Goal: Register for event/course

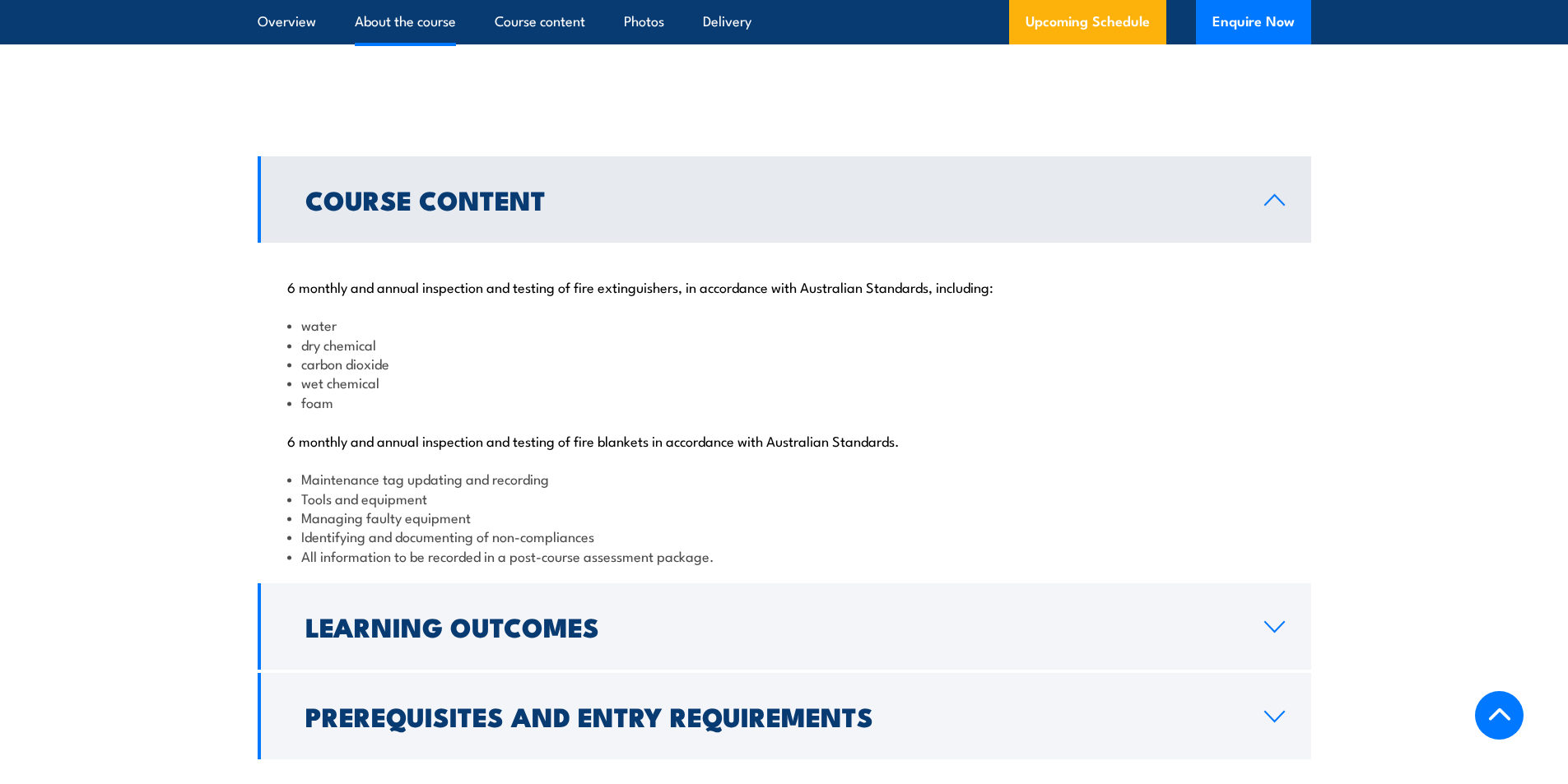
scroll to position [1327, 0]
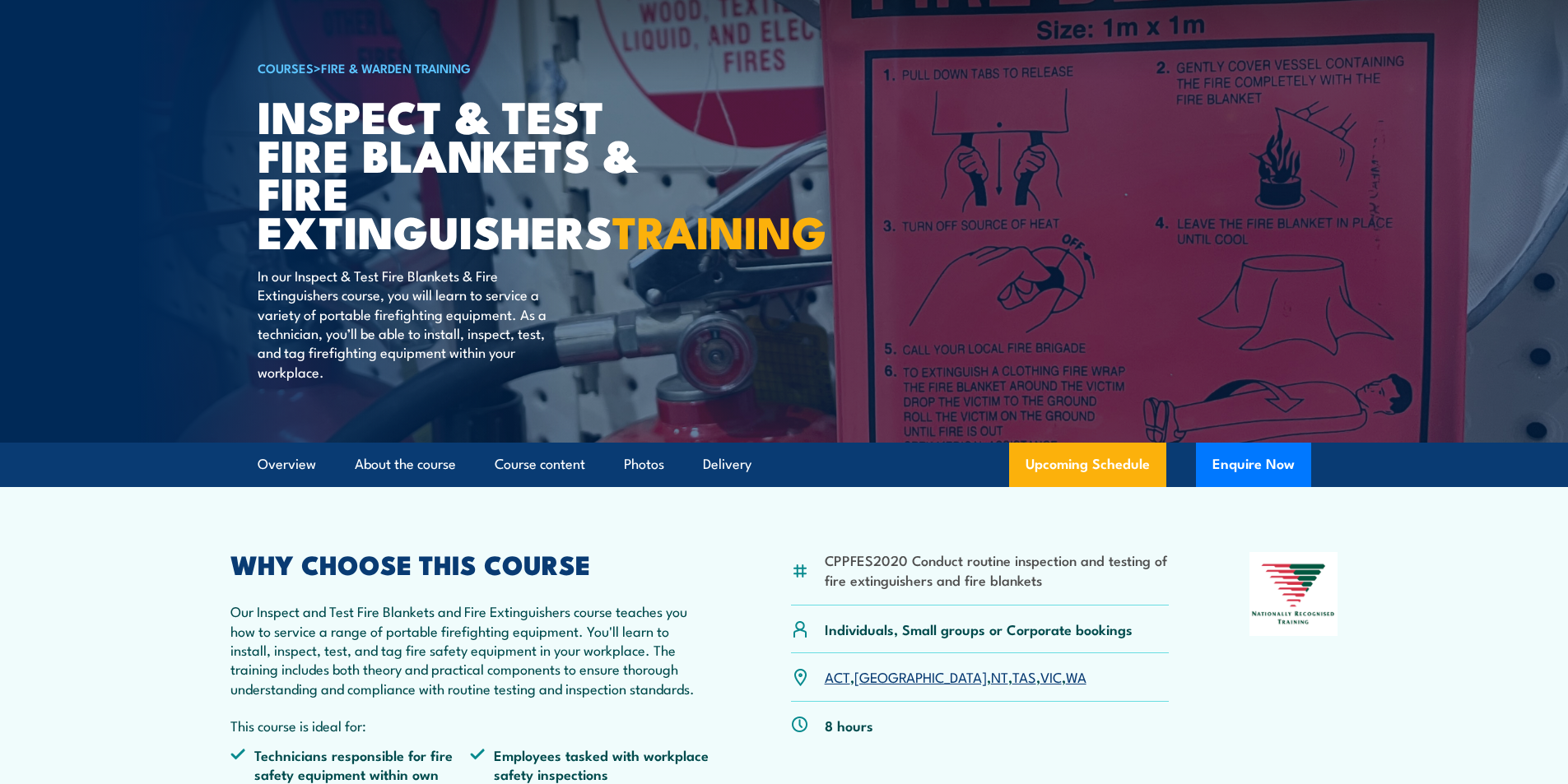
scroll to position [82, 0]
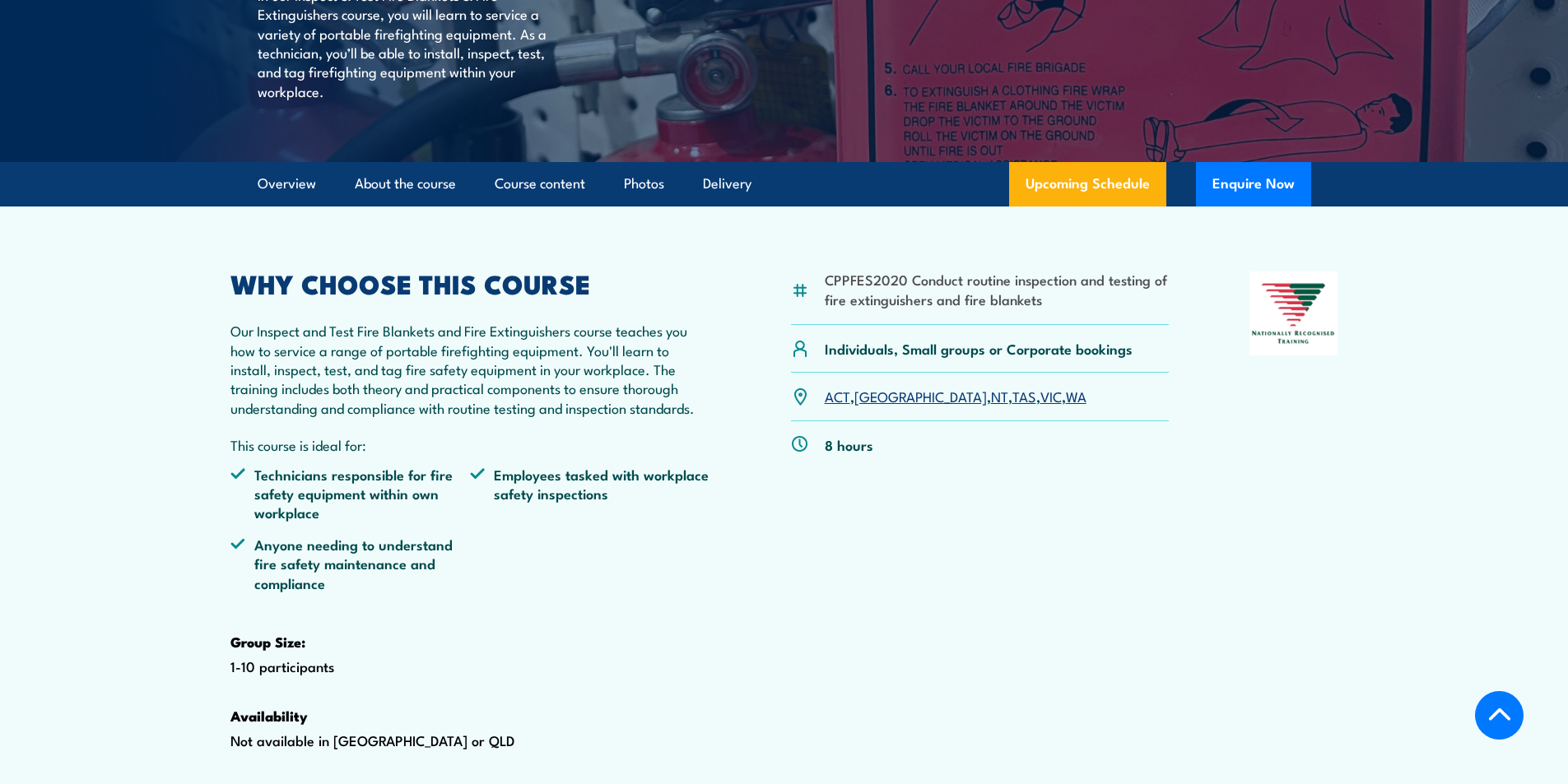
scroll to position [412, 0]
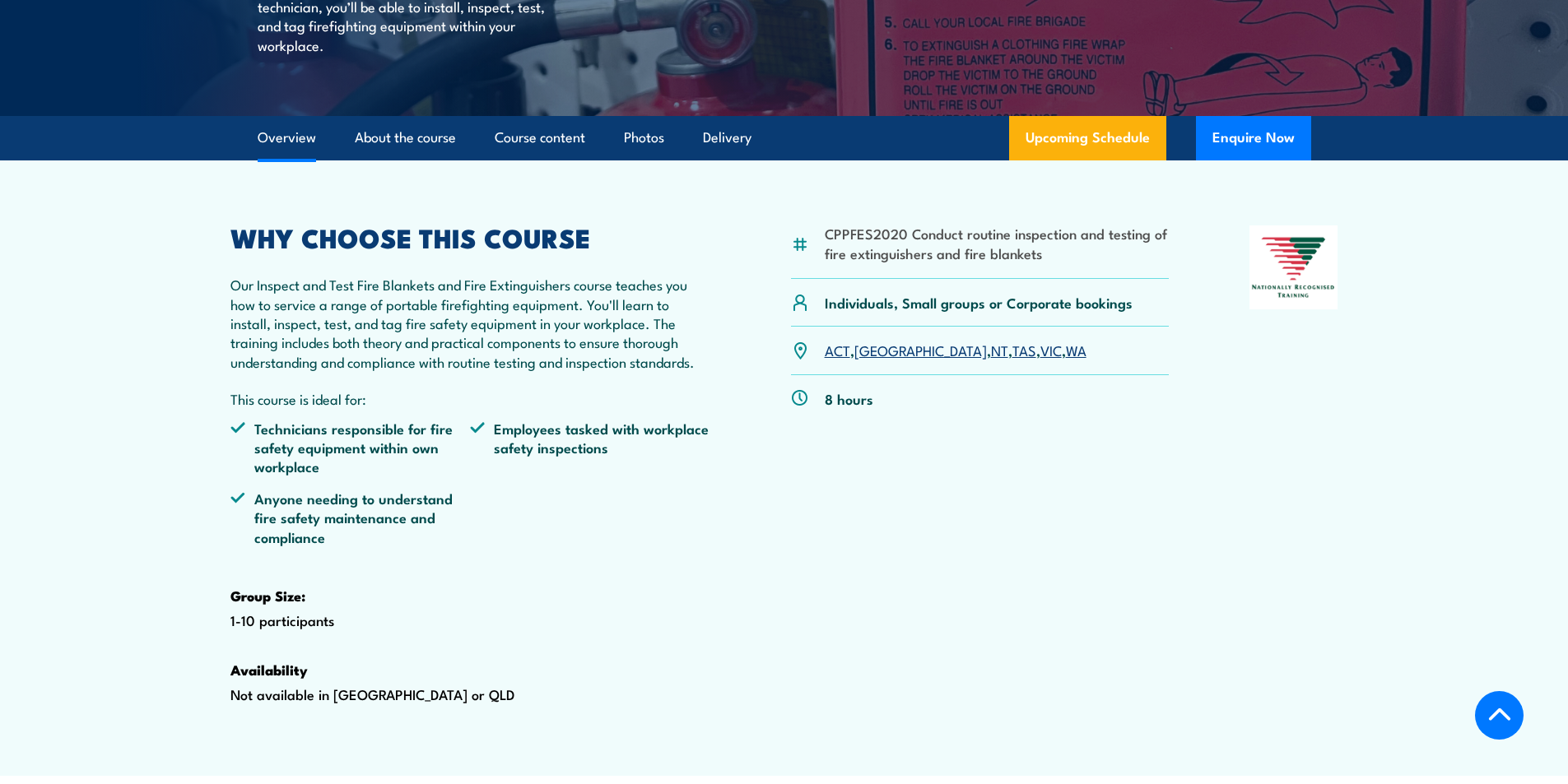
click at [1040, 359] on link "VIC" at bounding box center [1051, 349] width 21 height 20
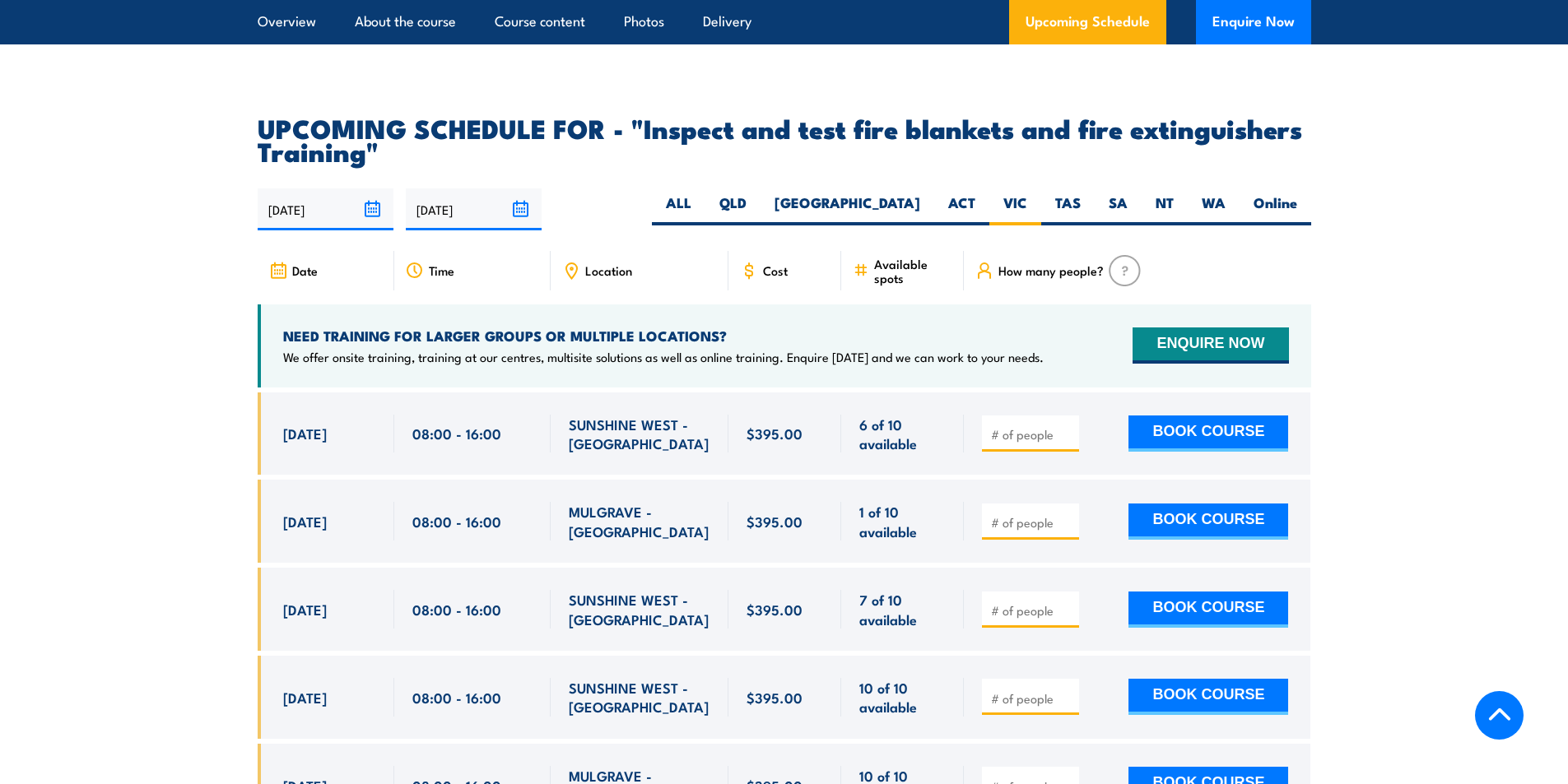
scroll to position [2890, 0]
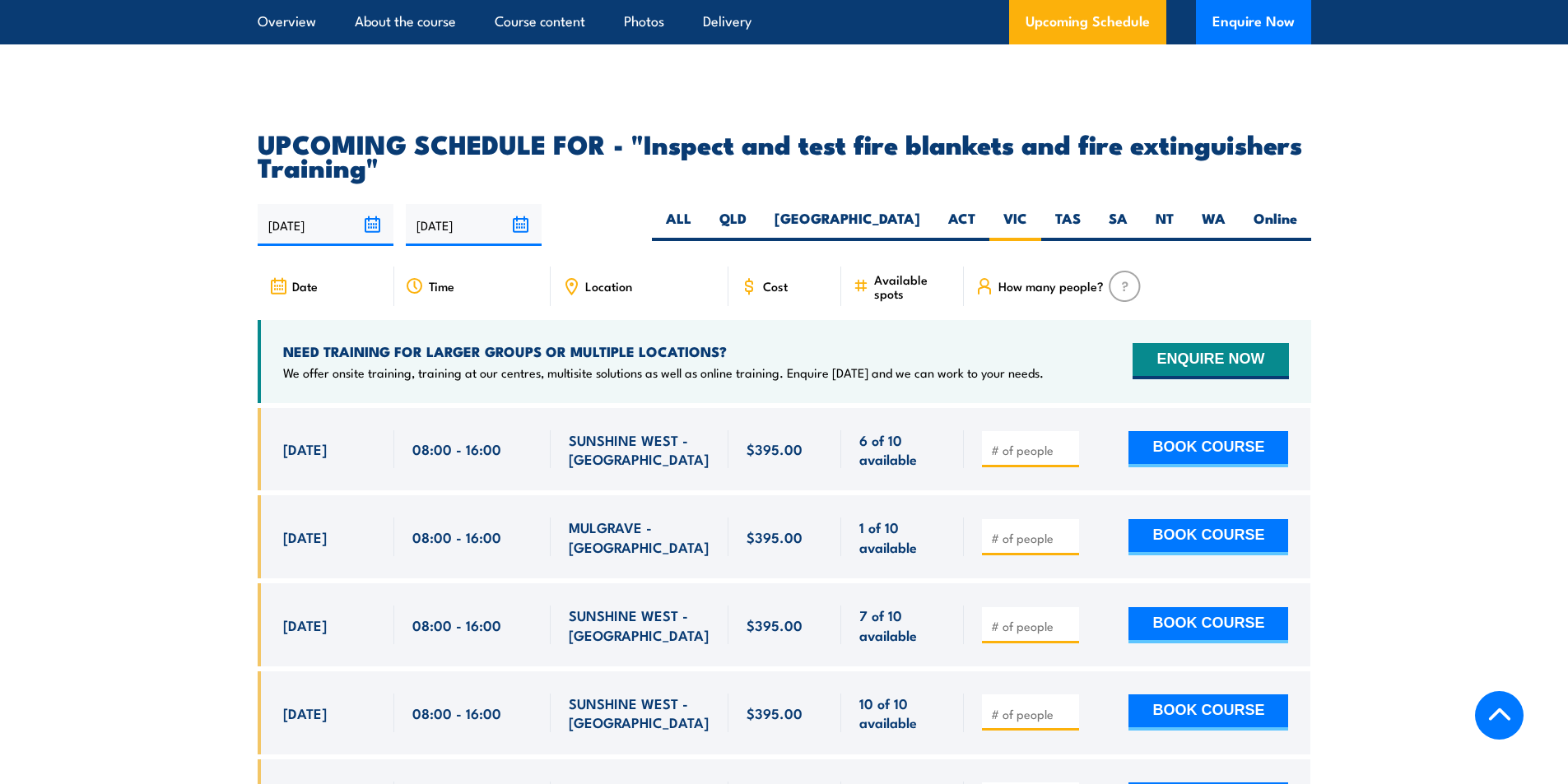
click at [1121, 302] on img at bounding box center [1125, 286] width 32 height 31
click at [1126, 302] on img at bounding box center [1125, 286] width 32 height 31
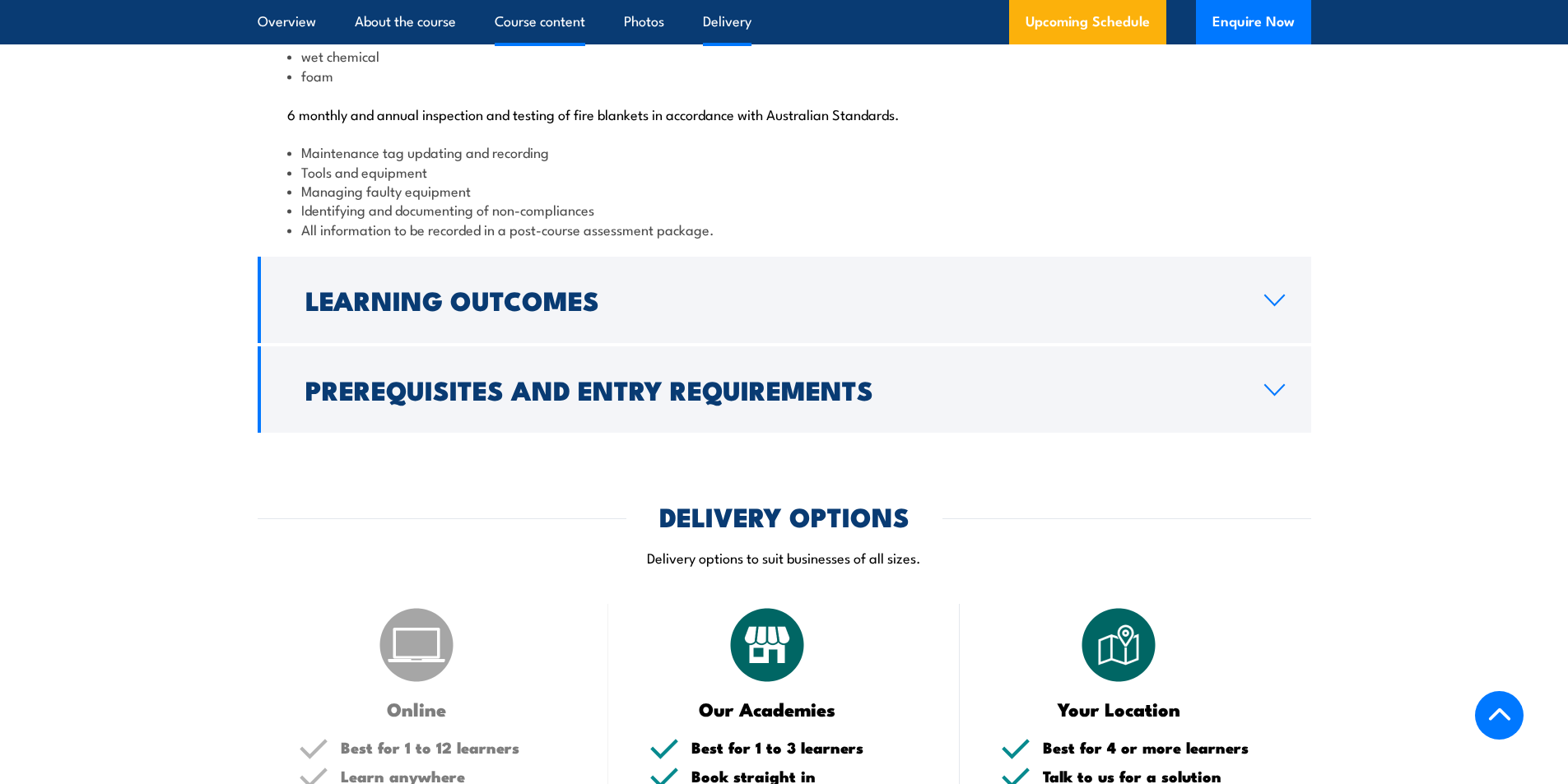
scroll to position [1823, 0]
